Goal: Task Accomplishment & Management: Use online tool/utility

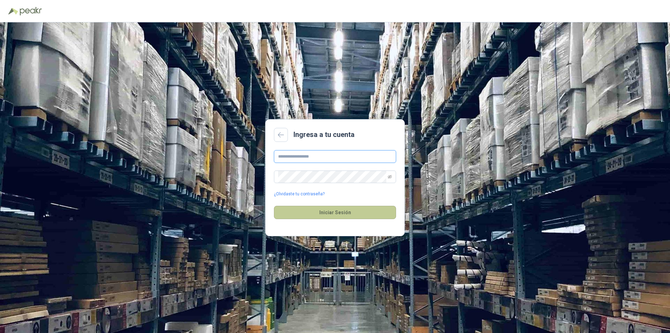
type input "**********"
click at [298, 214] on button "Iniciar Sesión" at bounding box center [335, 212] width 122 height 13
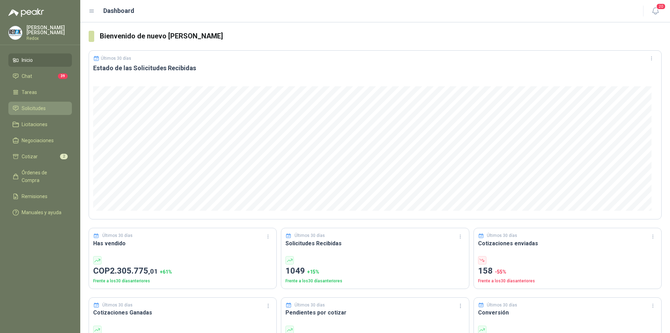
click at [29, 104] on span "Solicitudes" at bounding box center [34, 108] width 24 height 8
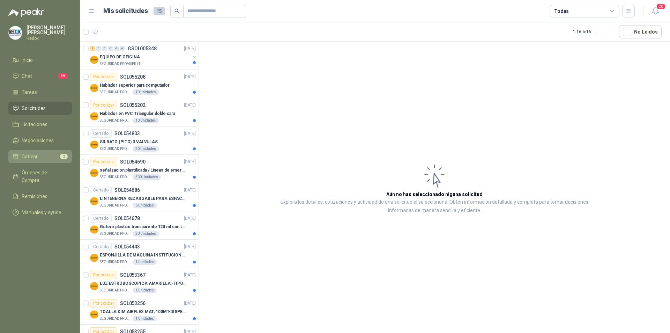
click at [24, 153] on span "Cotizar" at bounding box center [30, 157] width 16 height 8
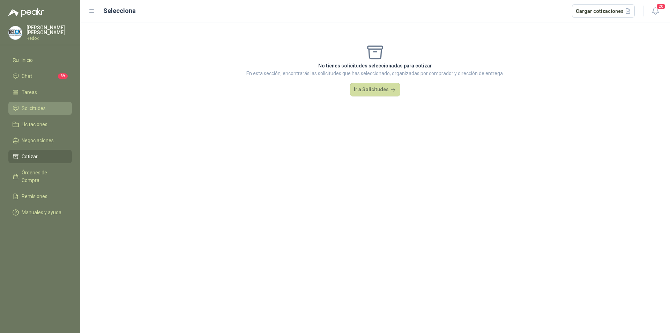
click at [28, 105] on span "Solicitudes" at bounding box center [34, 108] width 24 height 8
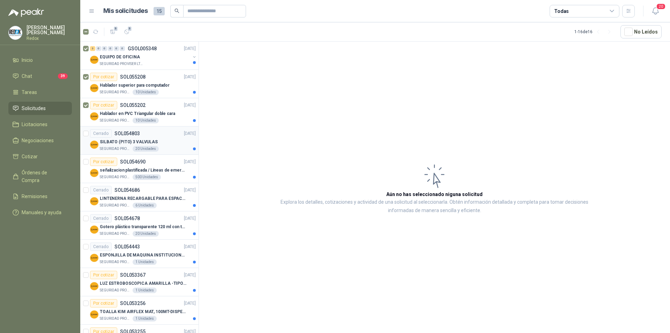
click at [84, 136] on div at bounding box center [86, 140] width 6 height 22
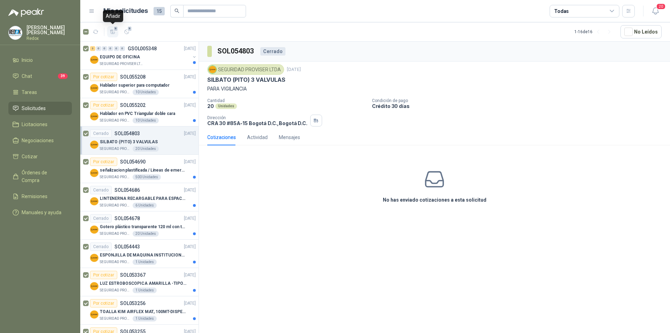
click at [117, 29] on span "9" at bounding box center [115, 29] width 5 height 6
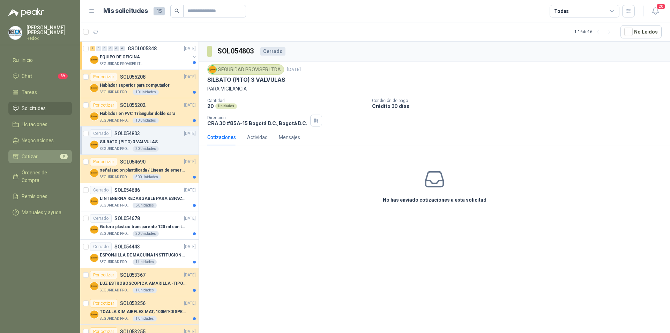
click at [25, 153] on span "Cotizar" at bounding box center [30, 157] width 16 height 8
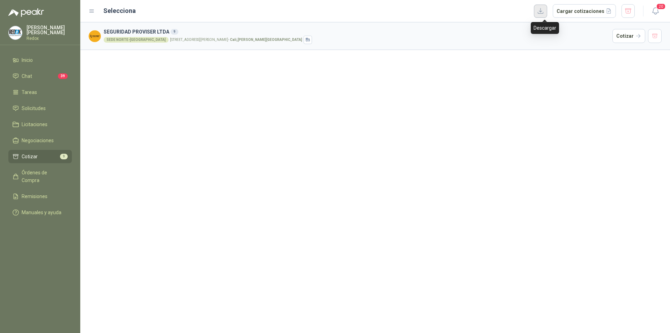
click at [545, 10] on button "button" at bounding box center [540, 11] width 13 height 13
click at [46, 155] on li "Cotizar 9" at bounding box center [40, 157] width 55 height 8
click at [575, 9] on button "Cargar cotizaciones" at bounding box center [584, 11] width 63 height 14
click at [563, 12] on button "Cargar cotizaciones" at bounding box center [584, 11] width 63 height 14
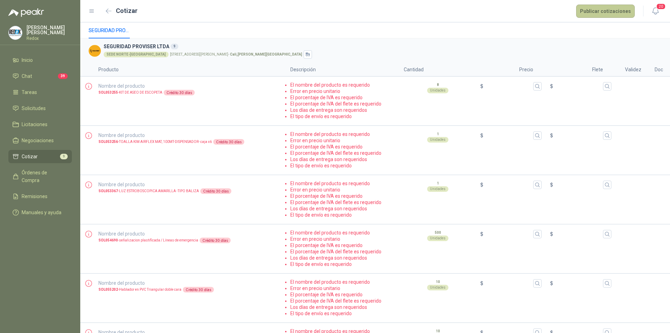
click at [592, 12] on button "Publicar cotizaciones" at bounding box center [605, 11] width 59 height 13
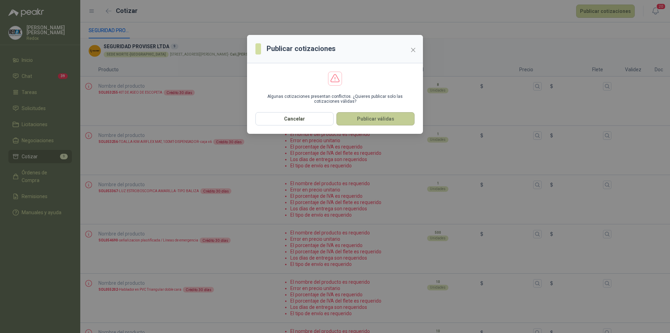
click at [364, 114] on button "Publicar válidas" at bounding box center [376, 118] width 78 height 13
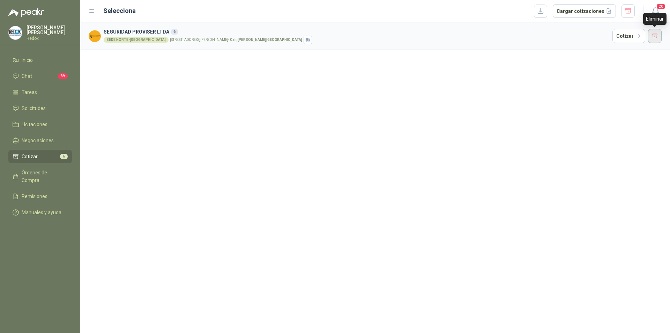
click at [656, 34] on button "button" at bounding box center [655, 36] width 14 height 14
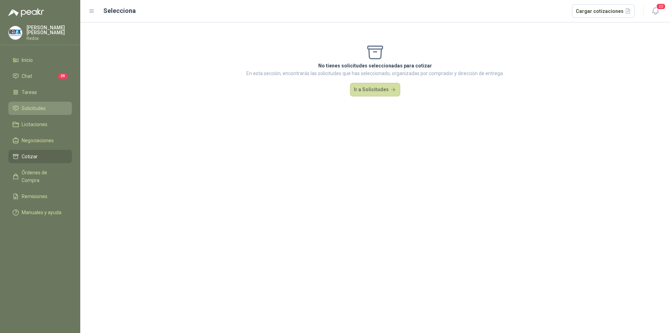
click at [34, 110] on span "Solicitudes" at bounding box center [34, 108] width 24 height 8
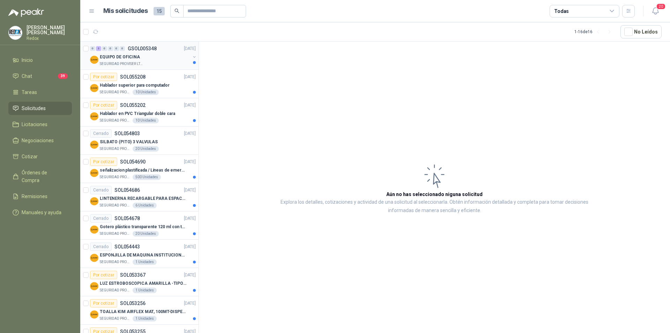
click at [122, 60] on p "EQUIPO DE OFICINA" at bounding box center [120, 57] width 40 height 7
